Goal: Navigation & Orientation: Find specific page/section

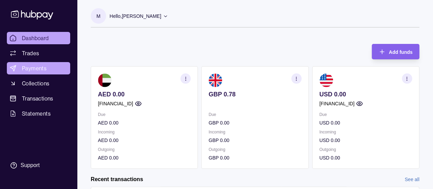
click at [40, 68] on span "Payments" at bounding box center [34, 68] width 25 height 8
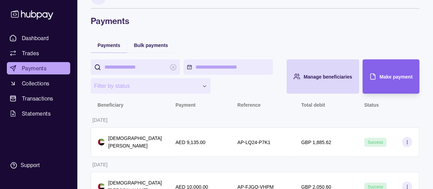
scroll to position [37, 0]
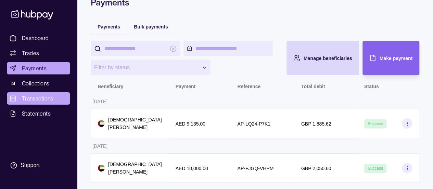
click at [38, 97] on span "Transactions" at bounding box center [37, 98] width 31 height 8
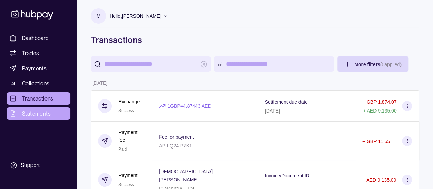
click at [40, 110] on span "Statements" at bounding box center [36, 113] width 29 height 8
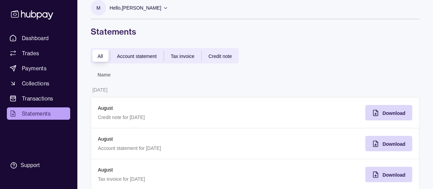
scroll to position [3, 0]
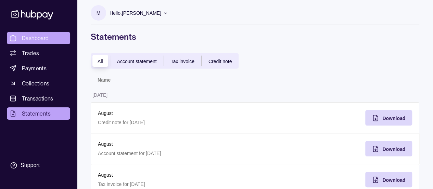
click at [33, 38] on span "Dashboard" at bounding box center [35, 38] width 27 height 8
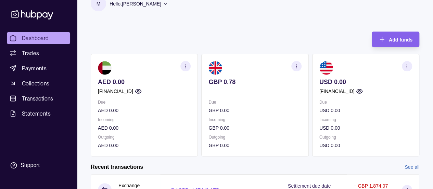
scroll to position [14, 0]
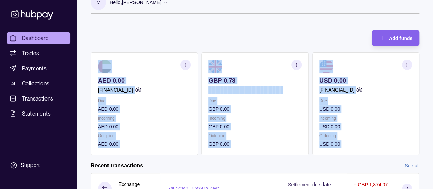
drag, startPoint x: 433, startPoint y: 28, endPoint x: 434, endPoint y: 54, distance: 26.0
click at [433, 54] on html "Dashboard Trades Payments Collections Transactions Statements Support M Hello, …" at bounding box center [216, 168] width 433 height 364
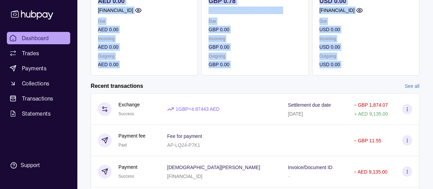
scroll to position [0, 0]
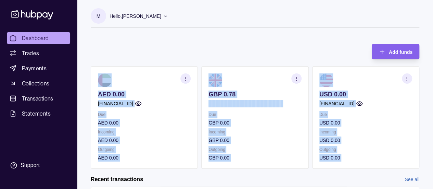
click at [13, 11] on icon at bounding box center [32, 14] width 45 height 13
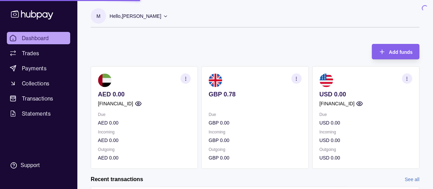
click at [168, 17] on icon at bounding box center [165, 15] width 5 height 5
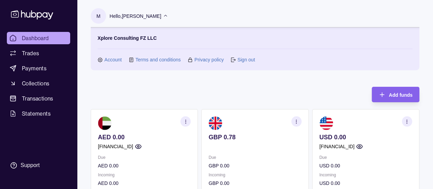
click at [118, 61] on link "Account" at bounding box center [112, 60] width 17 height 8
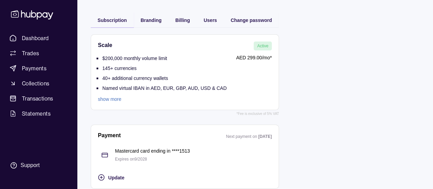
scroll to position [50, 0]
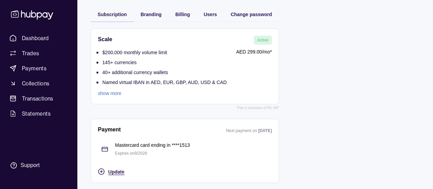
click at [101, 168] on icon "button" at bounding box center [101, 171] width 7 height 7
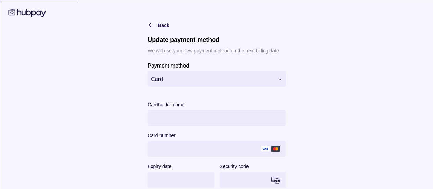
scroll to position [50, 0]
click at [157, 27] on span "Back" at bounding box center [162, 24] width 11 height 5
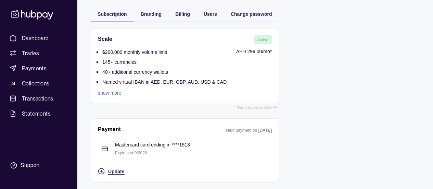
click at [129, 149] on p "Expires on 9 / 2028" at bounding box center [193, 153] width 157 height 8
click at [102, 171] on icon "button" at bounding box center [101, 170] width 7 height 7
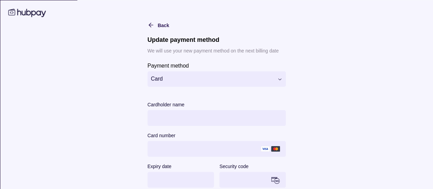
click at [190, 80] on html "**********" at bounding box center [216, 69] width 433 height 239
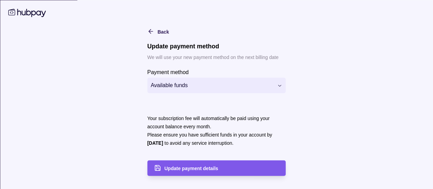
click at [190, 168] on span "Update payment details" at bounding box center [191, 167] width 54 height 5
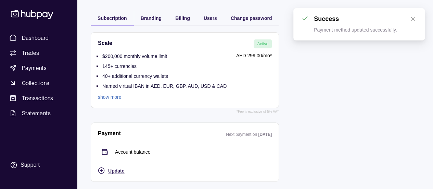
scroll to position [45, 0]
click at [413, 20] on icon "close" at bounding box center [412, 18] width 5 height 5
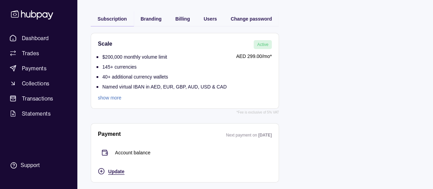
click at [213, 19] on div "M Hello, [PERSON_NAME] Xplore Consulting FZ LLC Account Terms and conditions Pr…" at bounding box center [255, 72] width 356 height 234
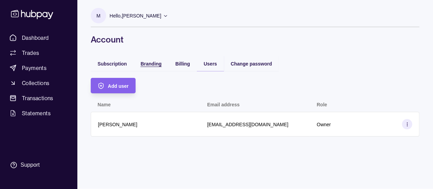
click at [152, 62] on span "Branding" at bounding box center [151, 63] width 21 height 5
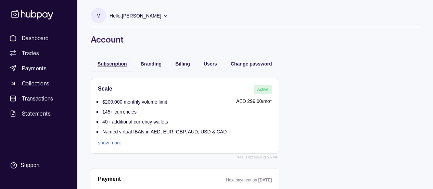
click at [115, 60] on div "Subscription" at bounding box center [112, 63] width 29 height 8
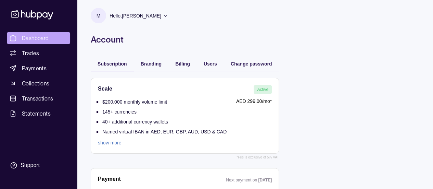
click at [43, 39] on span "Dashboard" at bounding box center [35, 38] width 27 height 8
